Goal: Navigation & Orientation: Understand site structure

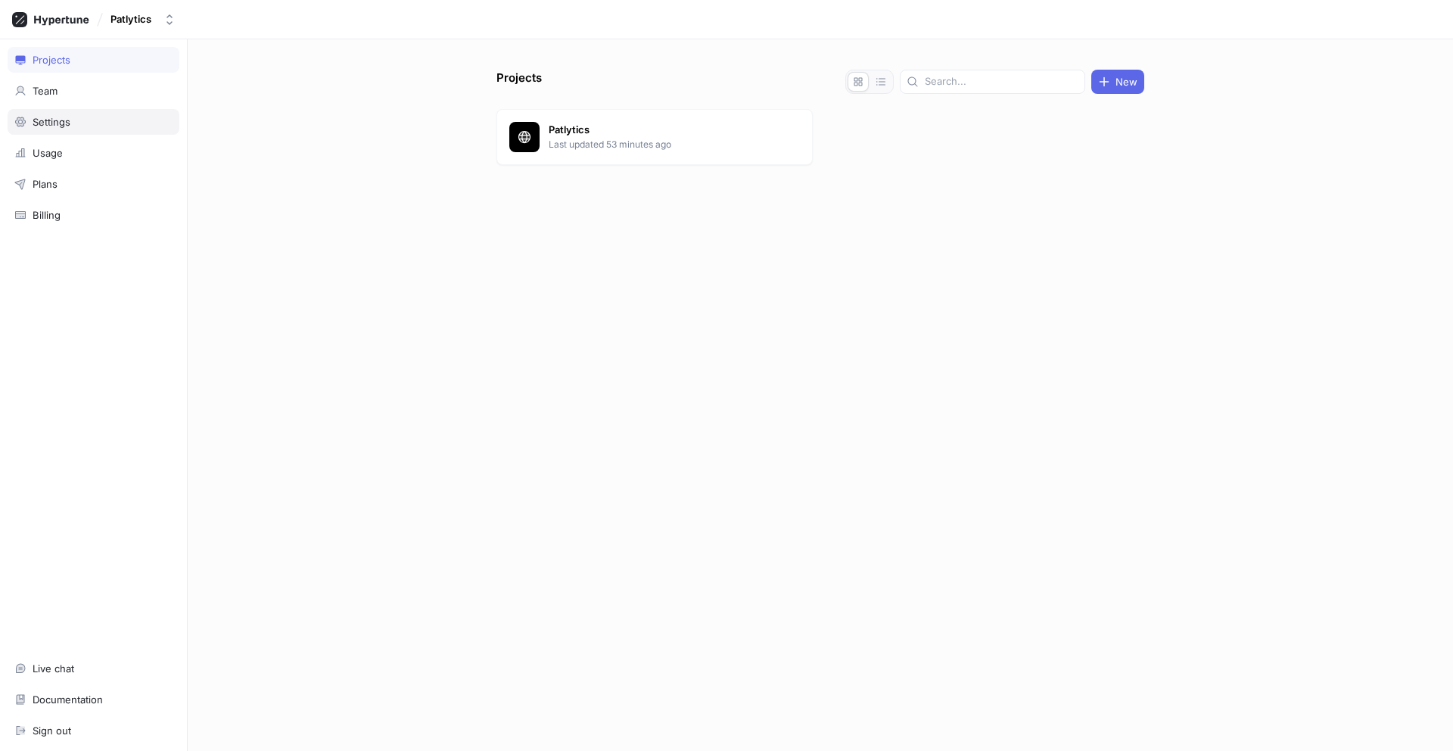
click at [83, 128] on div "Settings" at bounding box center [94, 122] width 172 height 26
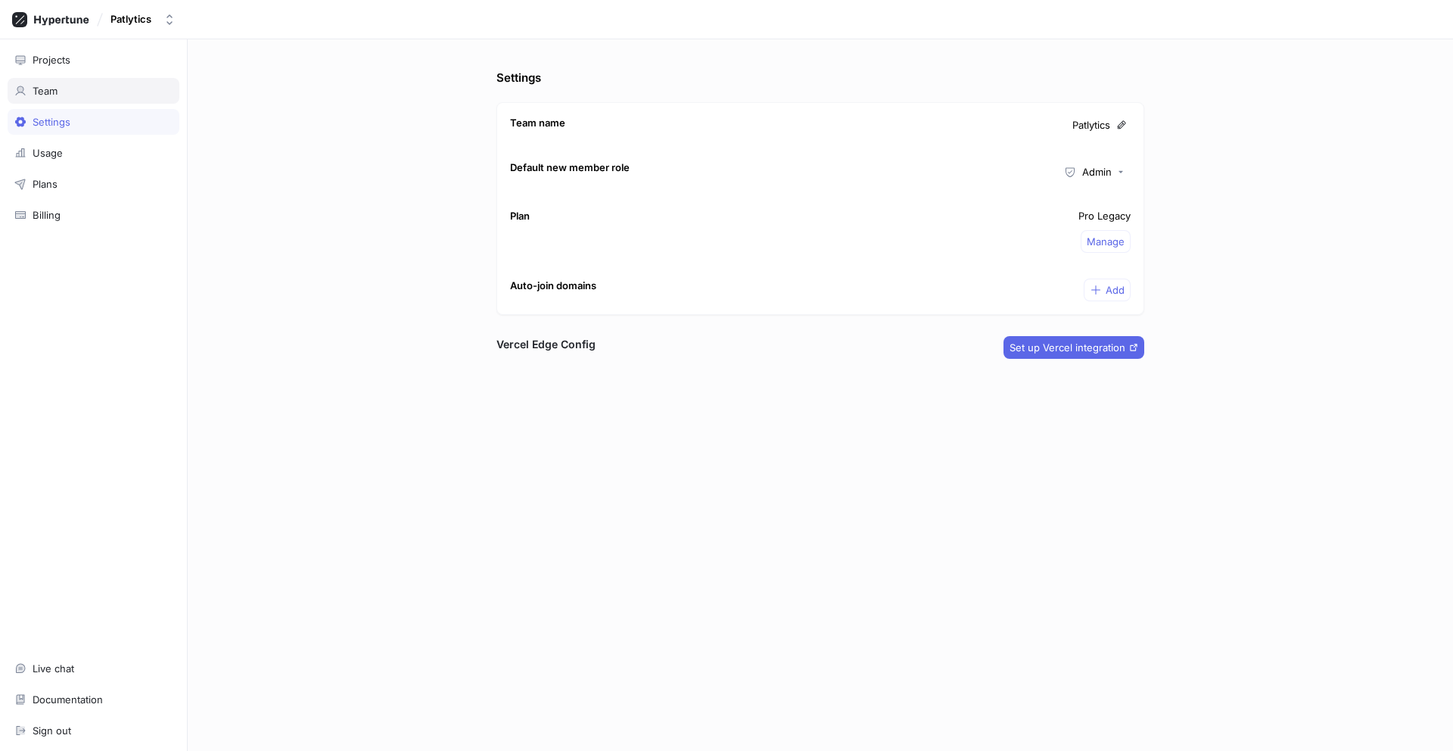
click at [68, 91] on div "Team" at bounding box center [93, 91] width 158 height 12
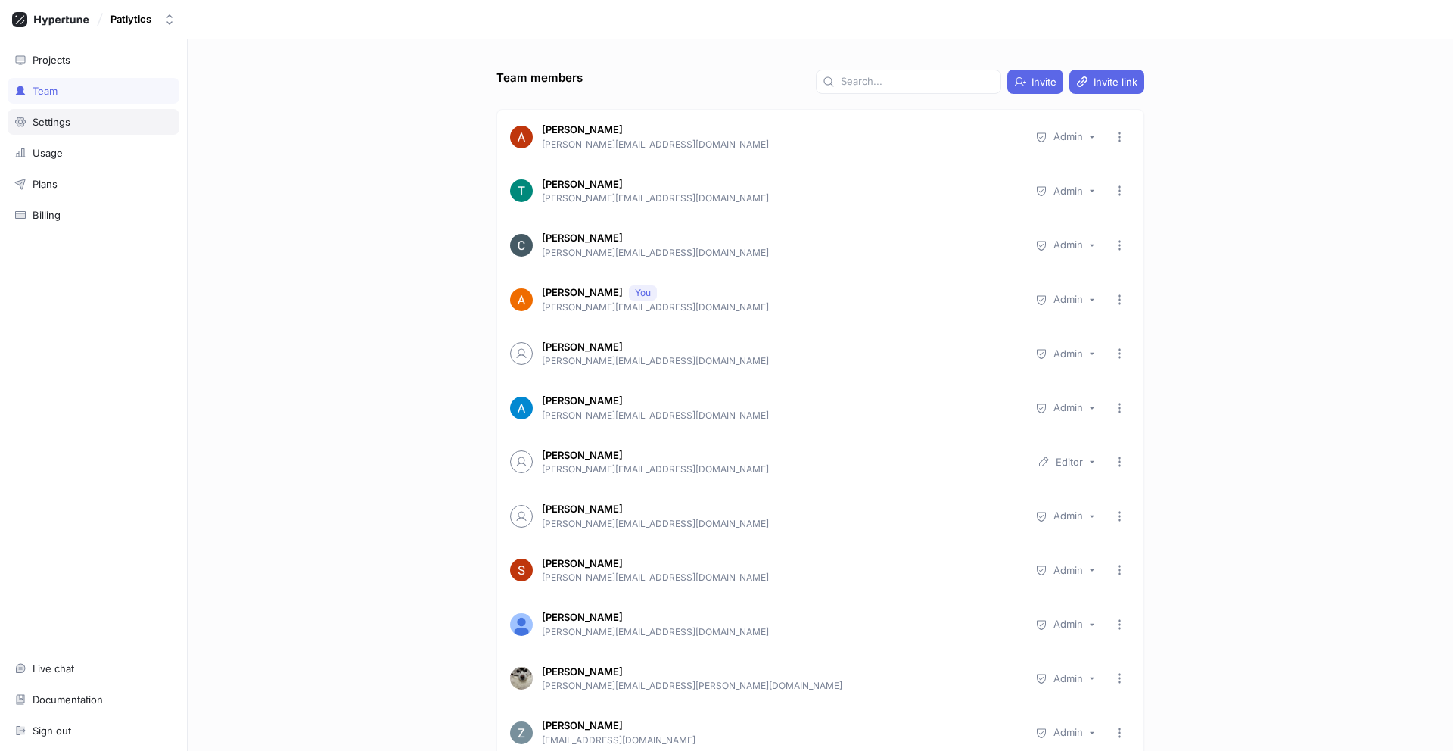
click at [65, 120] on div "Settings" at bounding box center [52, 122] width 38 height 12
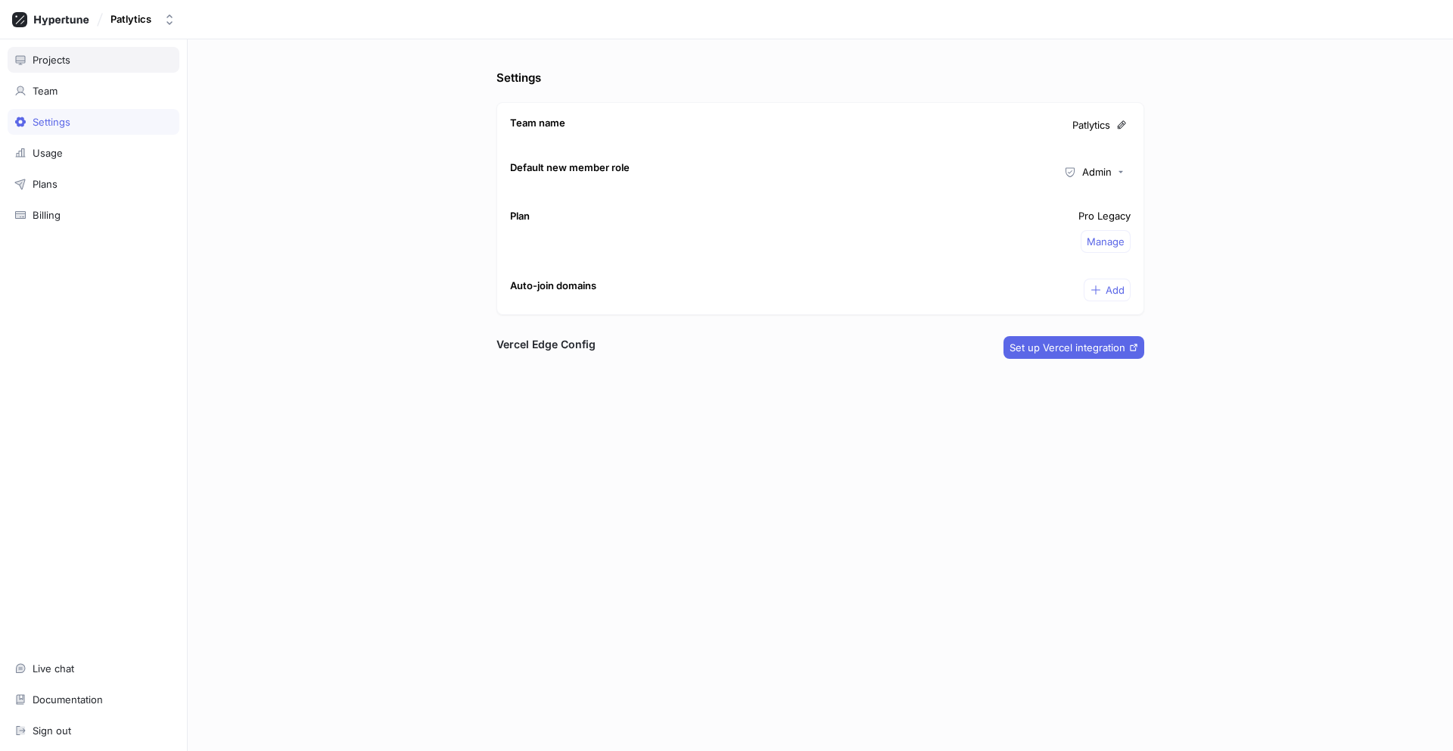
click at [62, 61] on div "Projects" at bounding box center [52, 60] width 38 height 12
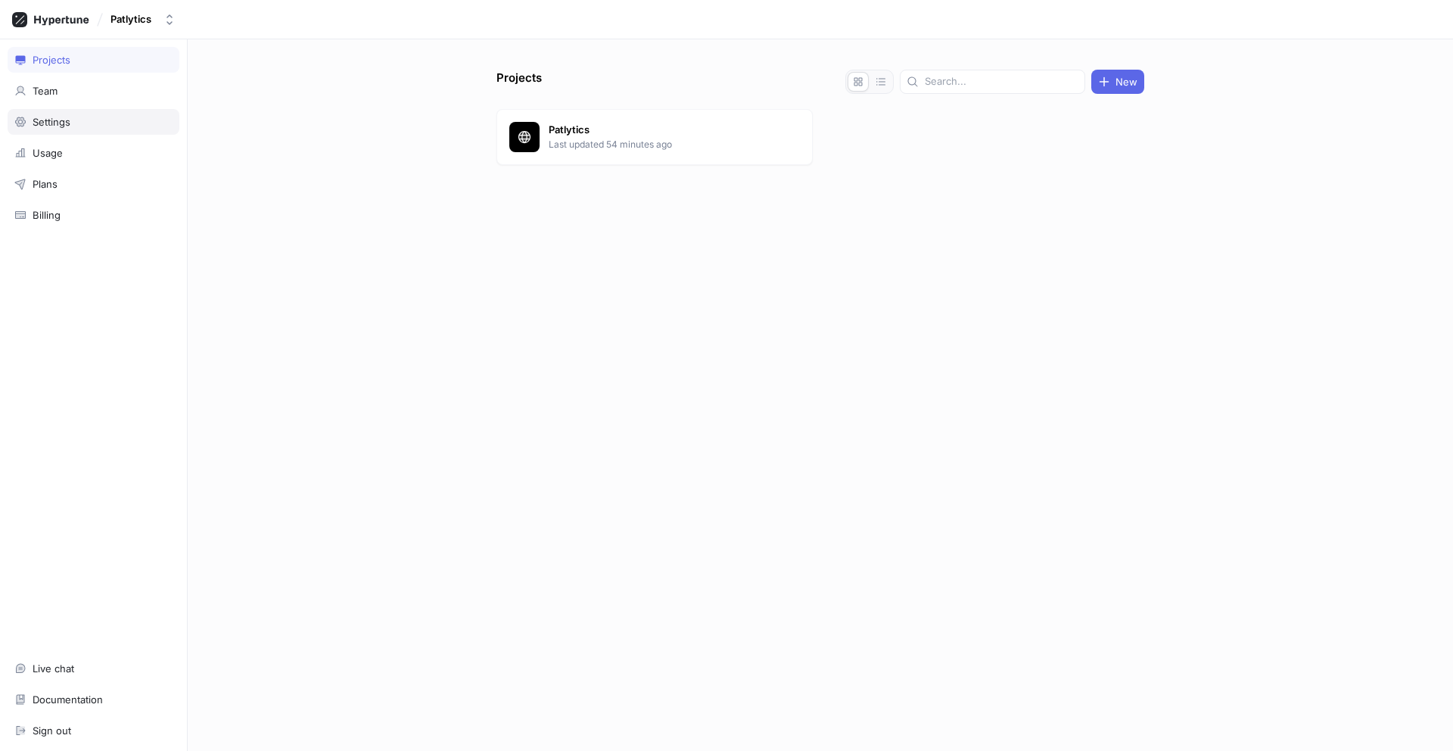
click at [79, 116] on div "Settings" at bounding box center [93, 122] width 158 height 12
